Goal: Communication & Community: Participate in discussion

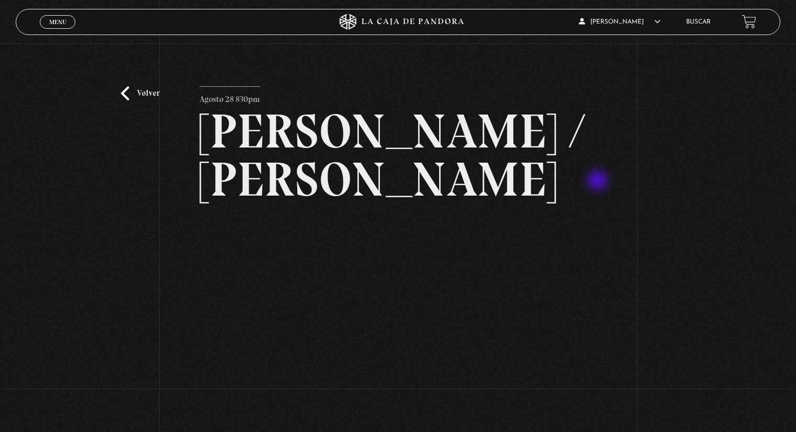
scroll to position [36, 0]
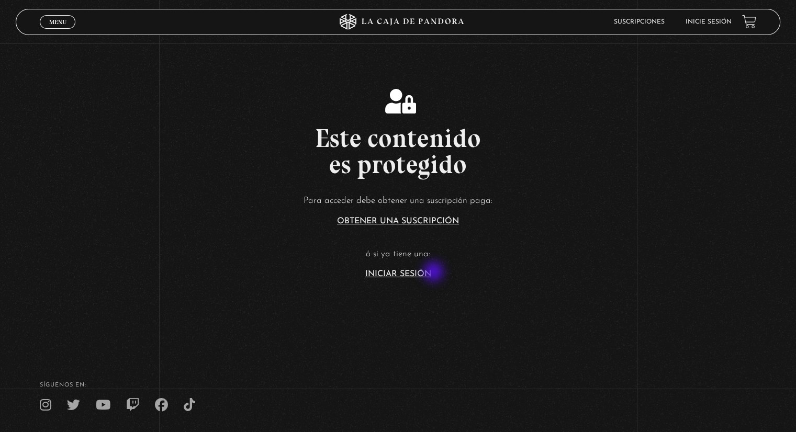
click at [431, 273] on link "Iniciar Sesión" at bounding box center [398, 274] width 66 height 8
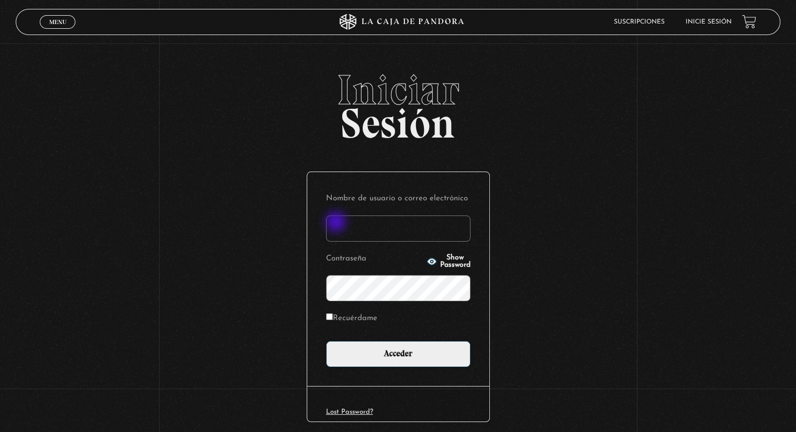
click at [337, 223] on input "Nombre de usuario o correo electrónico" at bounding box center [398, 229] width 144 height 26
type input "mariel.p1999@hotmail.com"
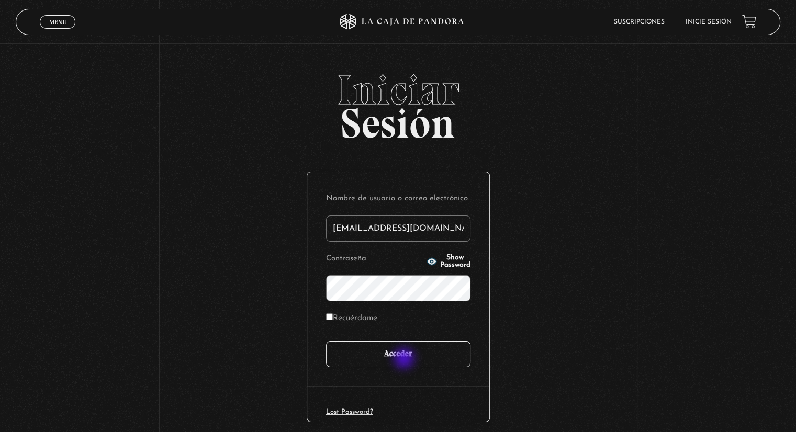
click at [405, 360] on input "Acceder" at bounding box center [398, 354] width 144 height 26
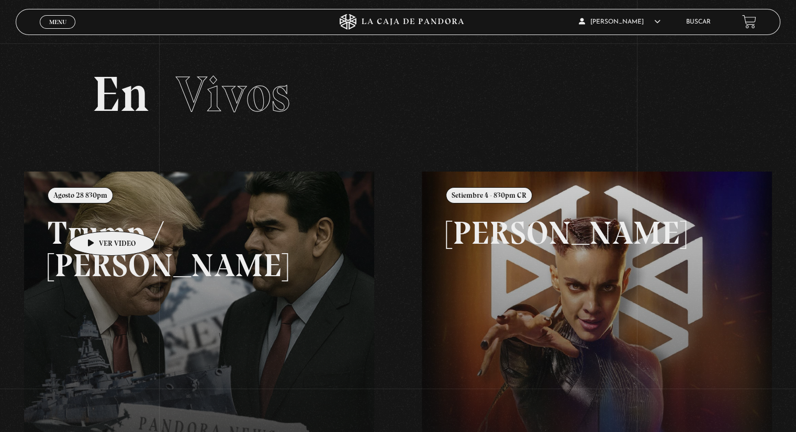
click at [95, 216] on link at bounding box center [422, 388] width 796 height 432
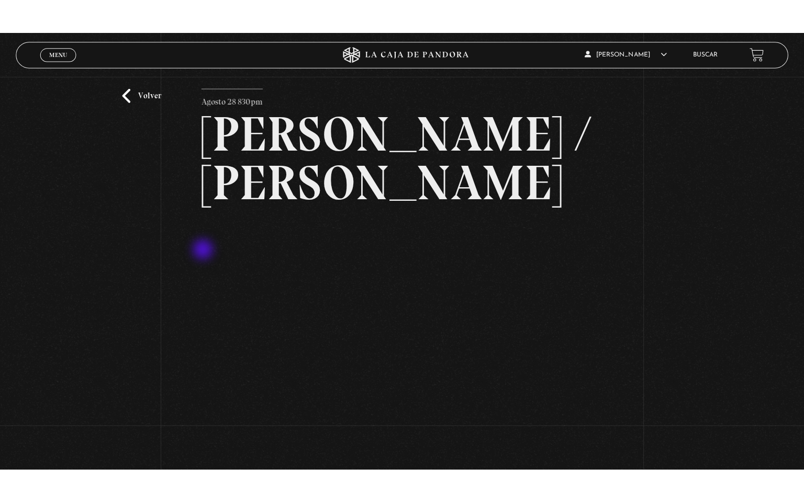
scroll to position [31, 0]
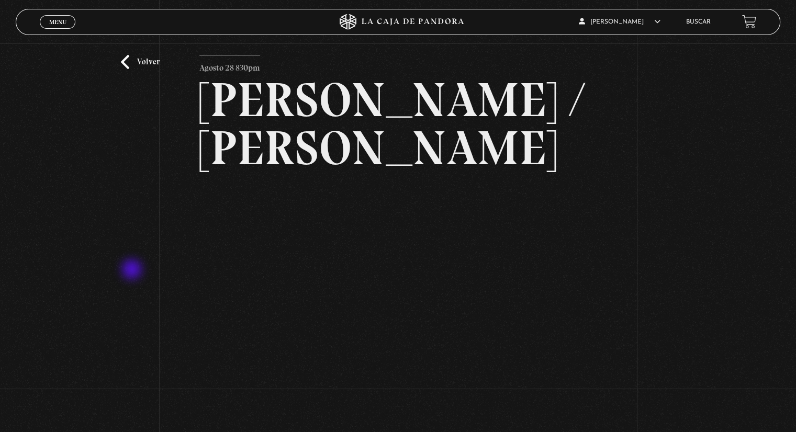
drag, startPoint x: 159, startPoint y: 273, endPoint x: 116, endPoint y: 269, distance: 43.1
click at [116, 269] on div "Volver Agosto 28 830pm [PERSON_NAME] / [GEOGRAPHIC_DATA]" at bounding box center [398, 222] width 796 height 420
